Goal: Find specific page/section: Find specific page/section

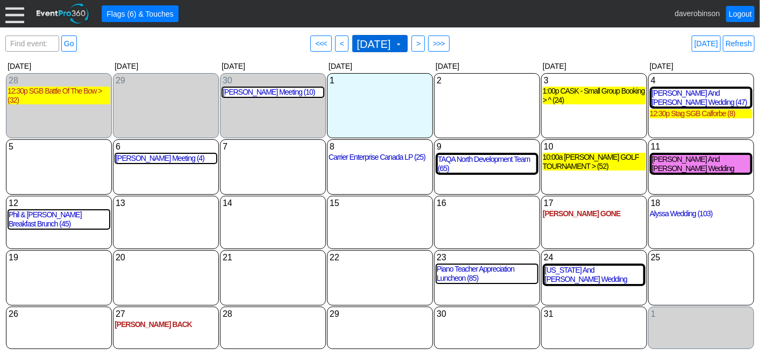
click at [403, 45] on span at bounding box center [398, 44] width 9 height 9
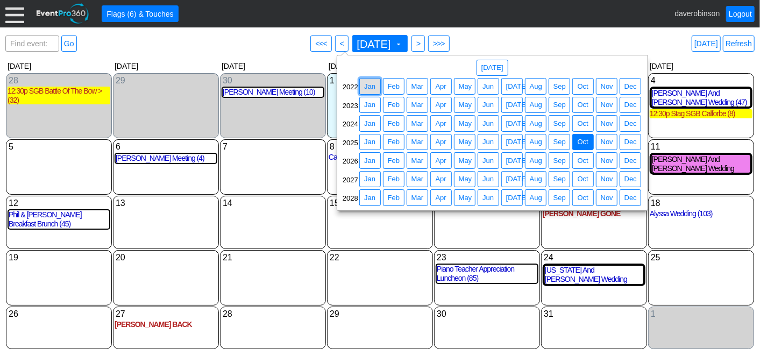
click at [375, 87] on span "Jan" at bounding box center [370, 86] width 16 height 11
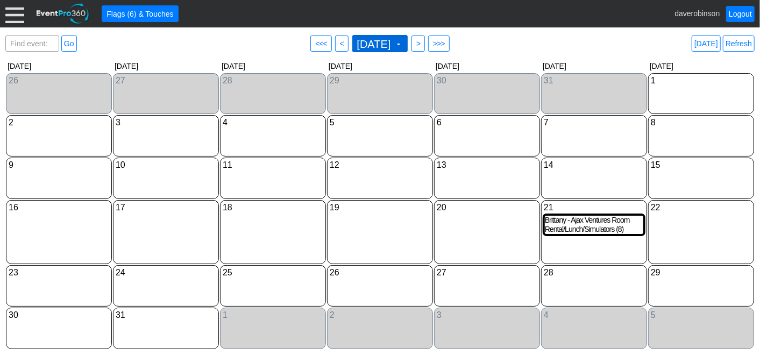
click at [403, 42] on span at bounding box center [398, 44] width 9 height 9
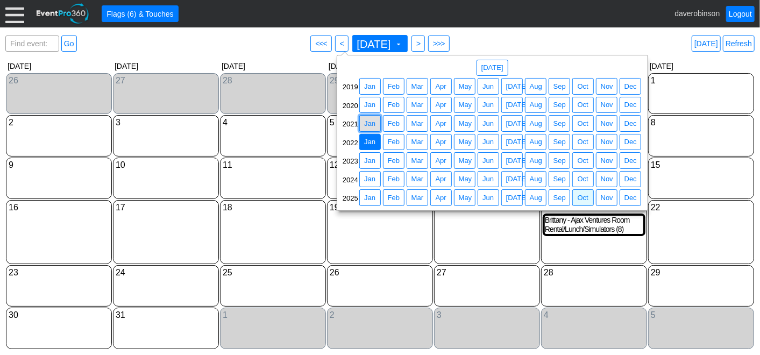
click at [377, 122] on span "Jan" at bounding box center [370, 123] width 16 height 11
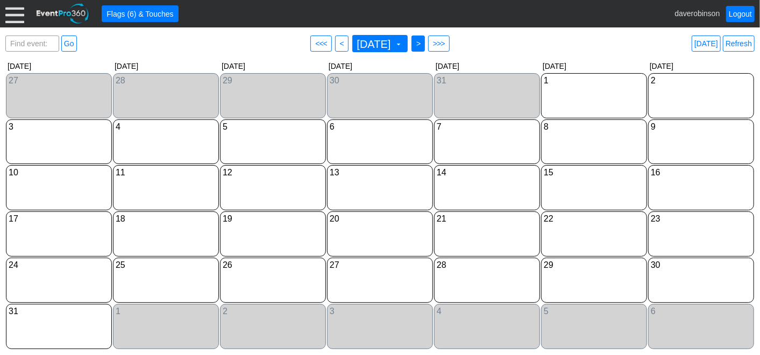
click at [422, 47] on span ">" at bounding box center [418, 43] width 8 height 11
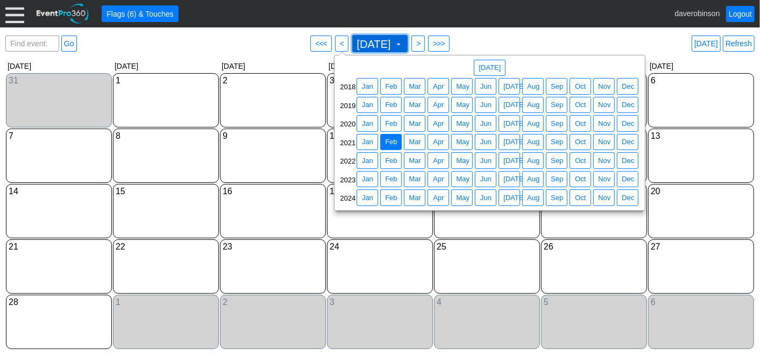
click at [393, 42] on span "February 2021" at bounding box center [374, 44] width 38 height 11
click at [367, 123] on span "Jan" at bounding box center [368, 123] width 16 height 11
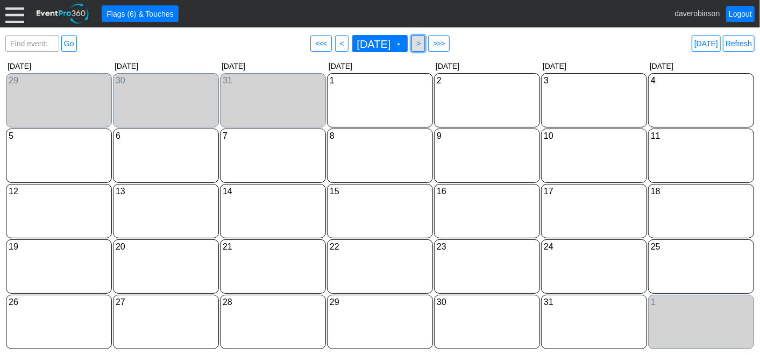
click at [422, 44] on span ">" at bounding box center [418, 43] width 8 height 11
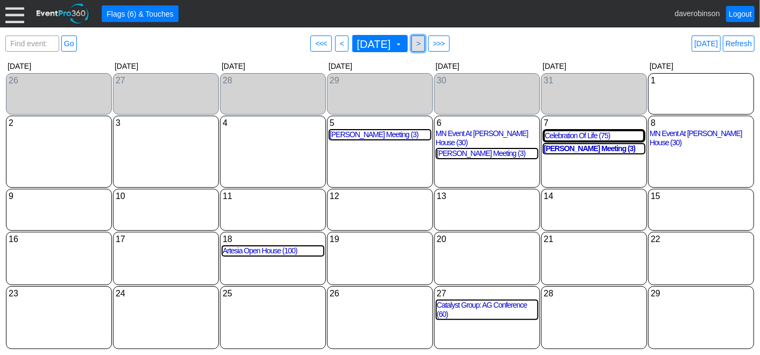
click at [425, 44] on span "● >" at bounding box center [418, 44] width 13 height 16
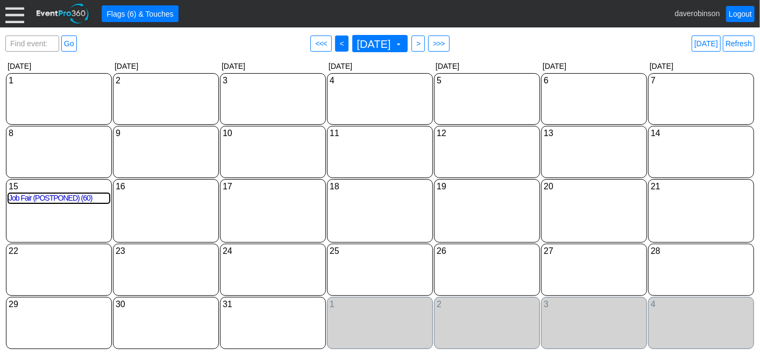
click at [338, 43] on span "<" at bounding box center [342, 43] width 8 height 11
